Goal: Navigation & Orientation: Find specific page/section

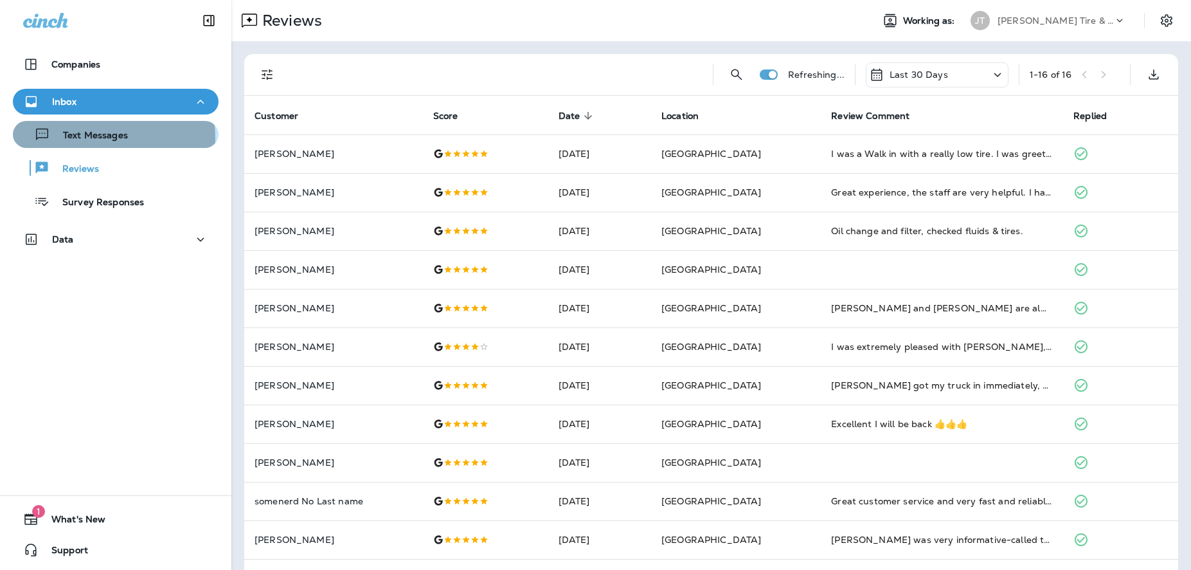
click at [97, 138] on p "Text Messages" at bounding box center [89, 136] width 78 height 12
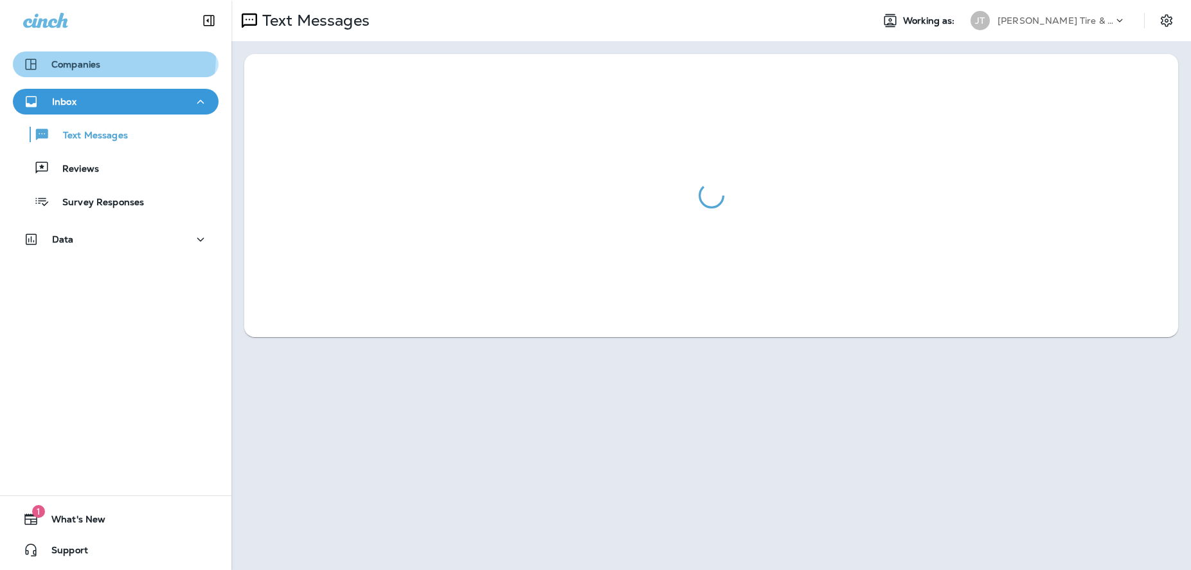
click at [87, 56] on button "Companies" at bounding box center [116, 64] width 206 height 26
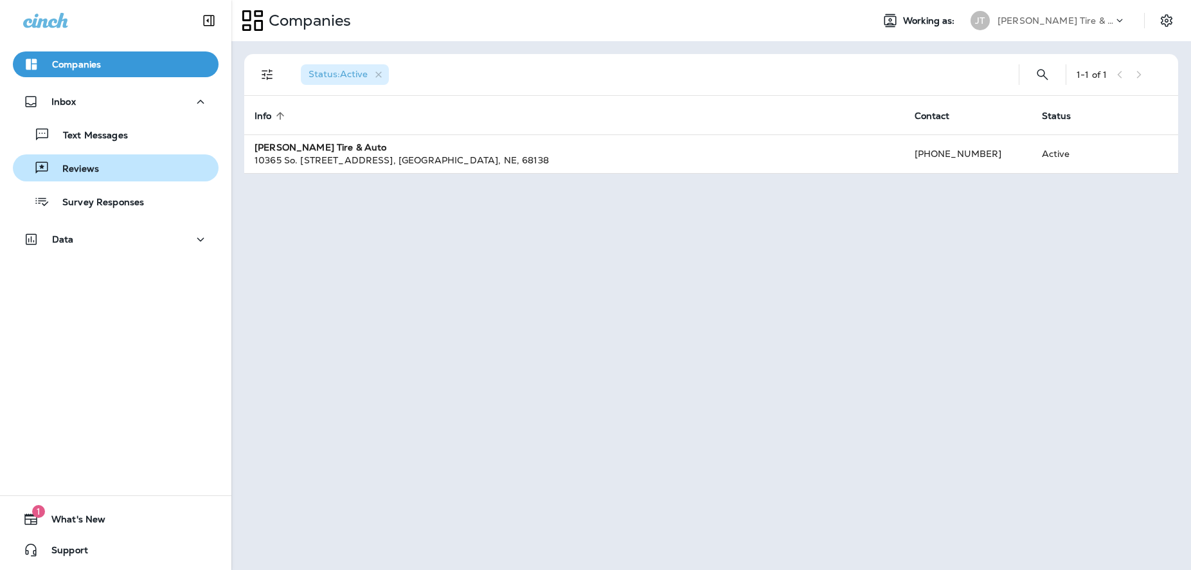
click at [105, 163] on div "Reviews" at bounding box center [115, 167] width 195 height 19
